Goal: Information Seeking & Learning: Learn about a topic

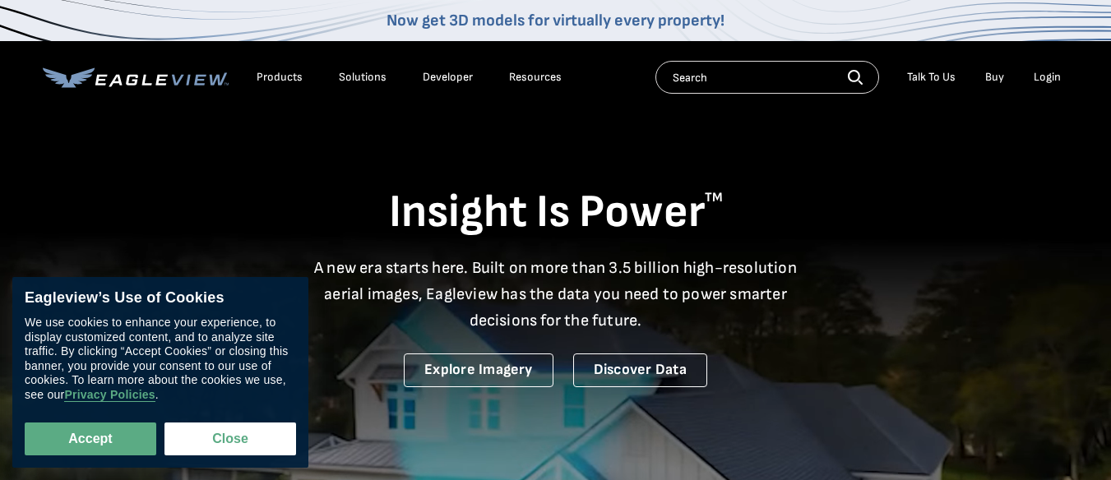
click at [530, 79] on div "Resources" at bounding box center [535, 77] width 53 height 15
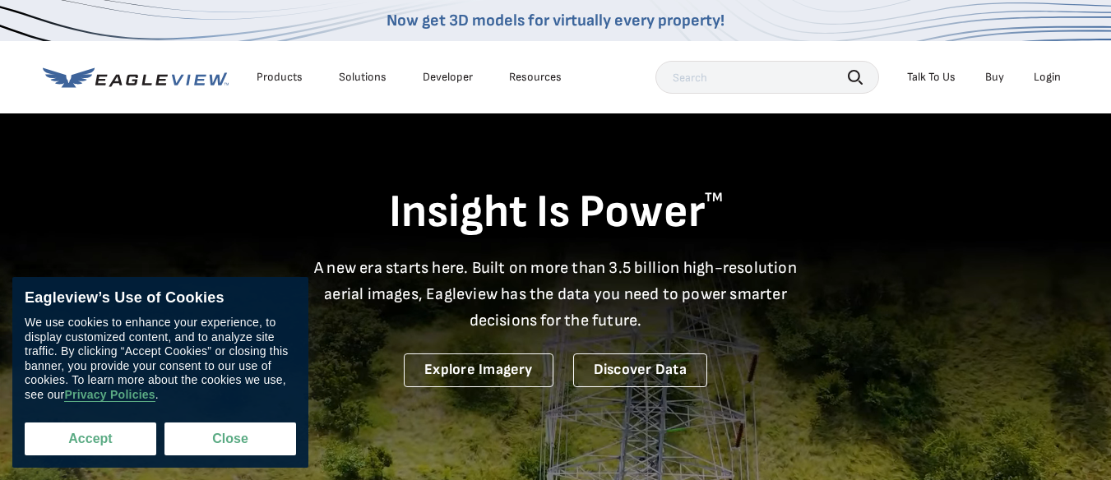
click at [120, 438] on button "Accept" at bounding box center [91, 439] width 132 height 33
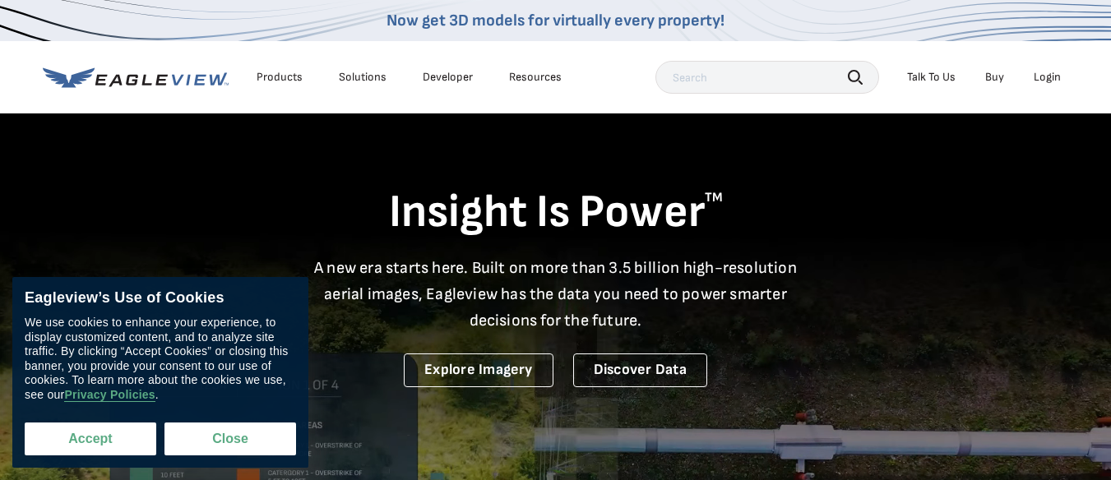
checkbox input "true"
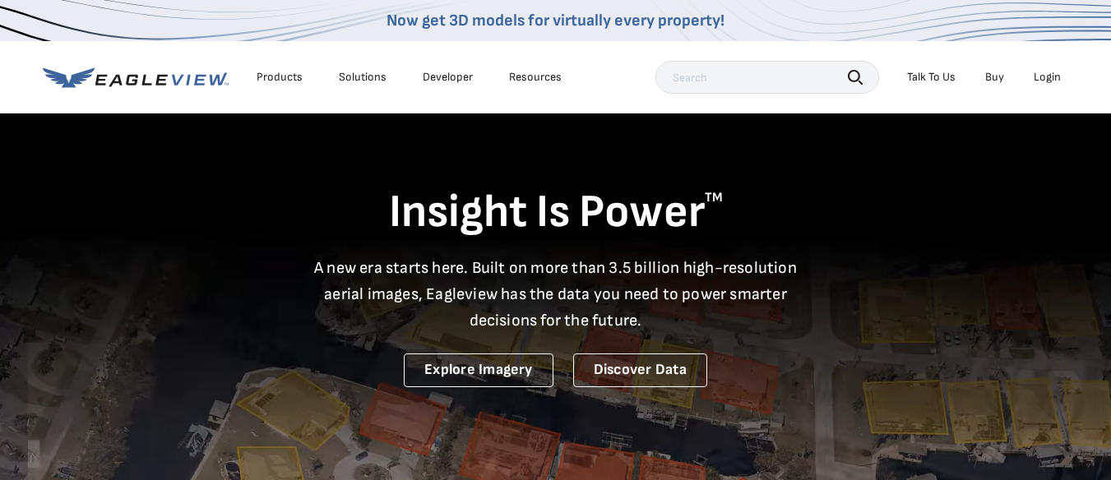
click at [530, 77] on div "Resources" at bounding box center [535, 77] width 53 height 15
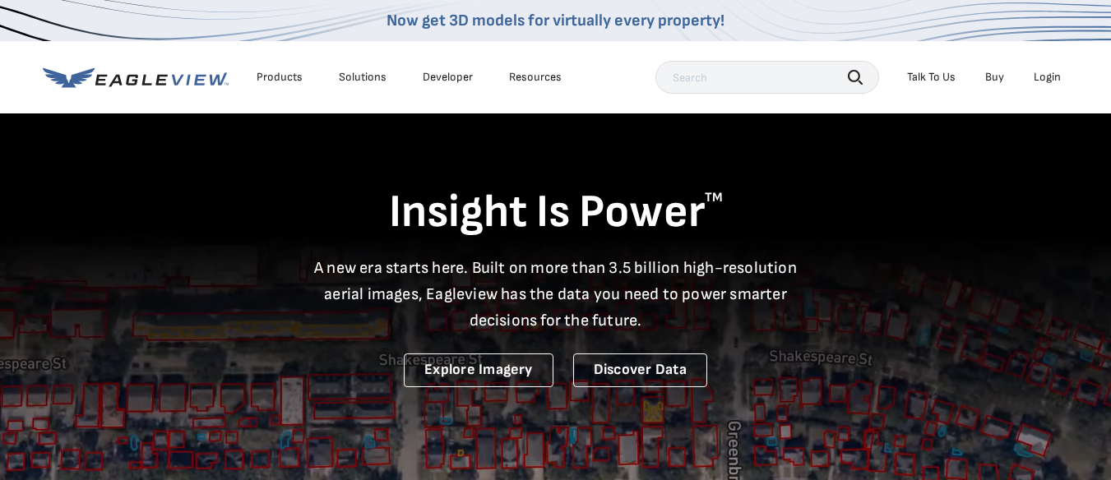
click at [515, 76] on div "Resources" at bounding box center [535, 77] width 53 height 15
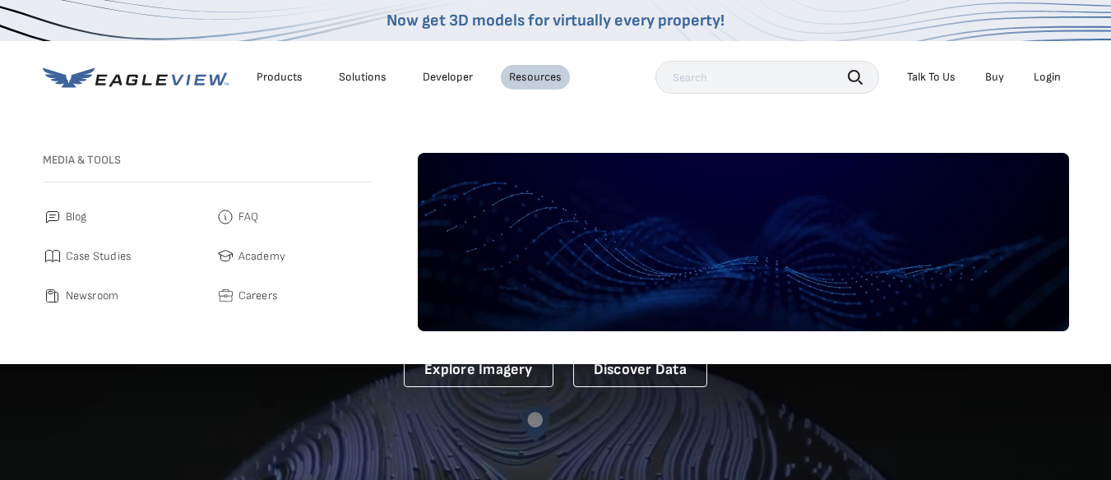
click at [104, 253] on span "Case Studies" at bounding box center [99, 257] width 66 height 20
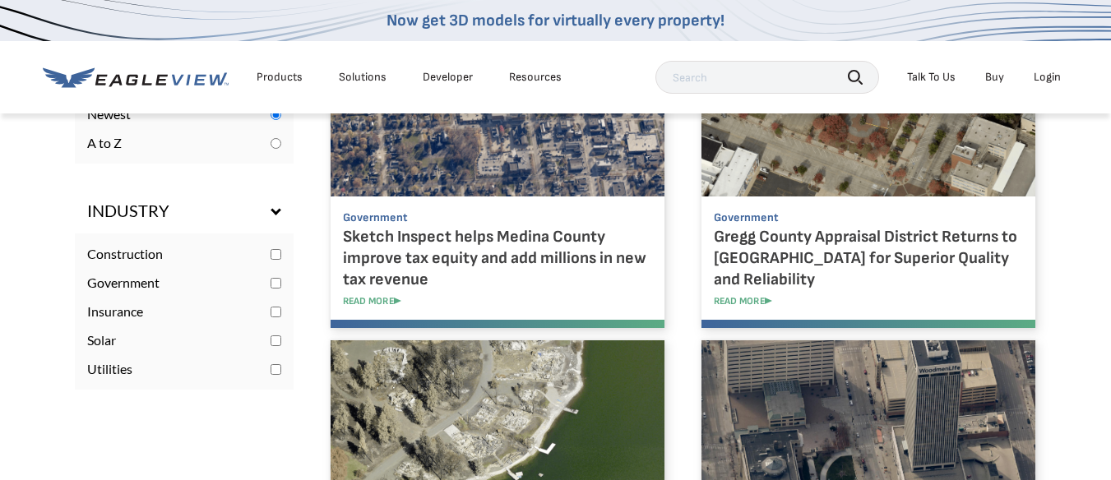
scroll to position [822, 0]
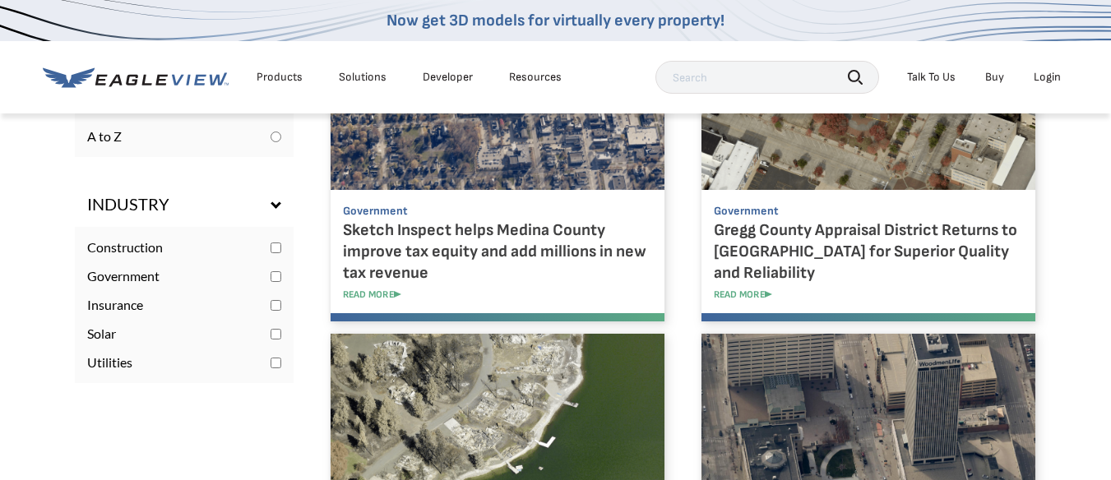
click at [449, 233] on h5 "Sketch Inspect helps Medina County improve tax equity and add millions in new t…" at bounding box center [497, 251] width 309 height 64
click at [465, 255] on h5 "Sketch Inspect helps Medina County improve tax equity and add millions in new t…" at bounding box center [497, 251] width 309 height 64
click at [377, 293] on link "READ MORE" at bounding box center [510, 295] width 334 height 12
